Goal: Find specific page/section: Find specific page/section

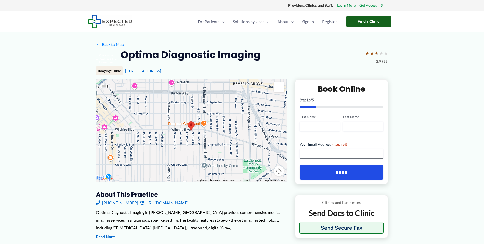
click at [359, 23] on div "Find a Clinic" at bounding box center [368, 22] width 45 height 12
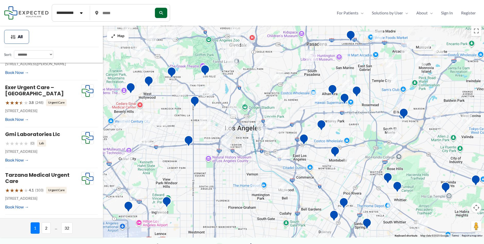
scroll to position [305, 0]
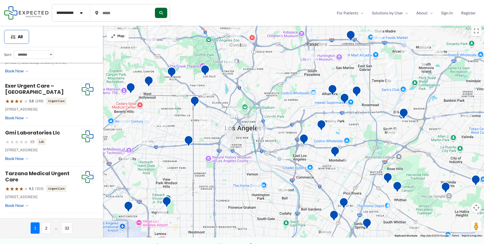
click at [45, 229] on span "2" at bounding box center [46, 227] width 9 height 11
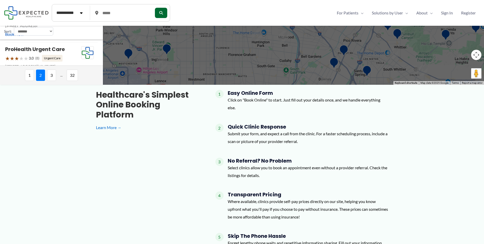
scroll to position [155, 0]
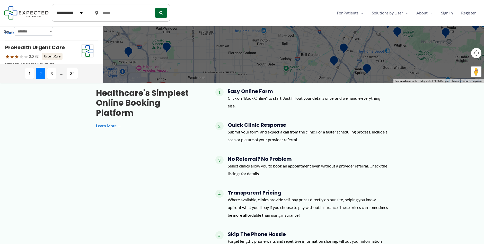
click at [50, 71] on span "3" at bounding box center [51, 73] width 9 height 11
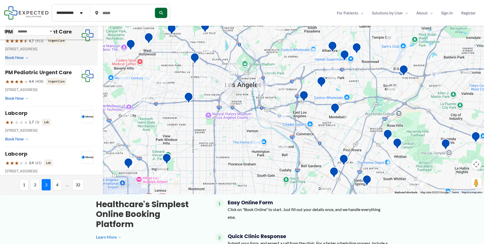
scroll to position [26, 0]
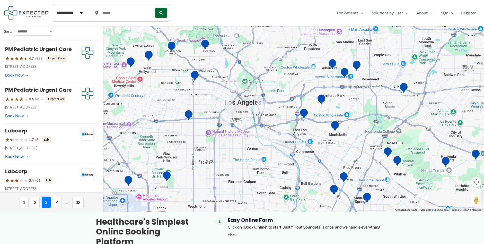
click at [25, 28] on select "**********" at bounding box center [33, 31] width 39 height 8
click at [83, 35] on div "**********" at bounding box center [51, 31] width 95 height 8
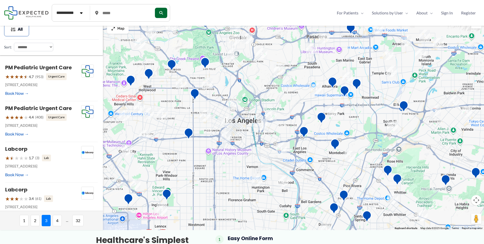
scroll to position [0, 0]
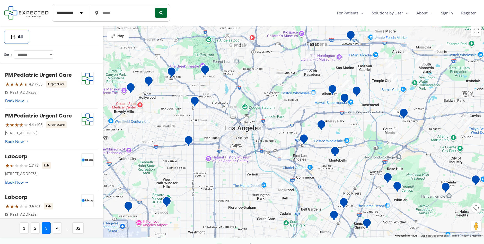
click at [32, 226] on span "2" at bounding box center [35, 227] width 9 height 11
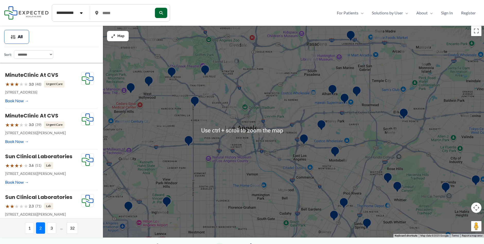
click at [216, 131] on div at bounding box center [242, 130] width 484 height 214
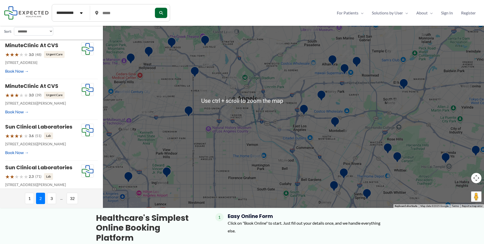
scroll to position [26, 0]
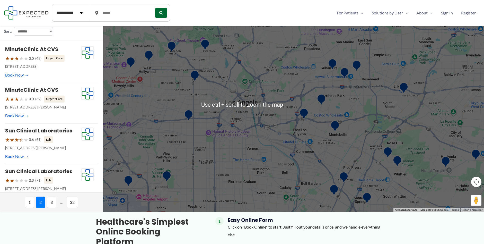
click at [240, 155] on div at bounding box center [242, 104] width 484 height 214
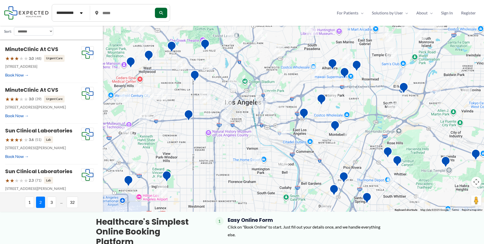
click at [31, 205] on span "1" at bounding box center [29, 202] width 9 height 11
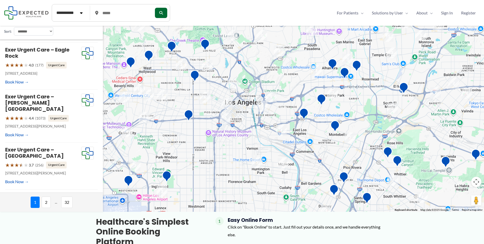
scroll to position [180, 0]
